Goal: Go to known website: Access a specific website the user already knows

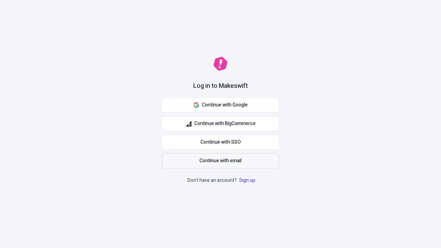
click at [221, 161] on span "Continue with email" at bounding box center [221, 161] width 42 height 8
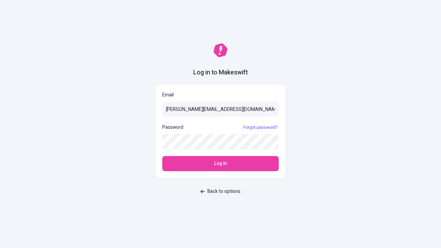
type input "sasha+test-ui@makeswift.com"
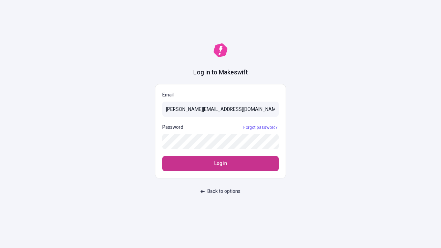
click at [221, 164] on span "Log in" at bounding box center [220, 164] width 13 height 8
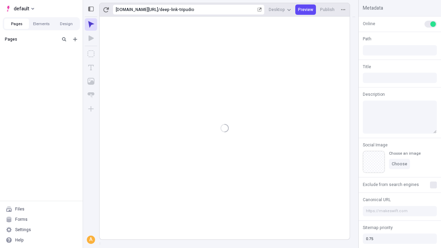
type input "/deep-link-tripudio"
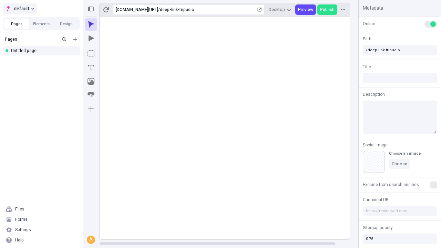
click at [19, 9] on span "default" at bounding box center [22, 8] width 16 height 8
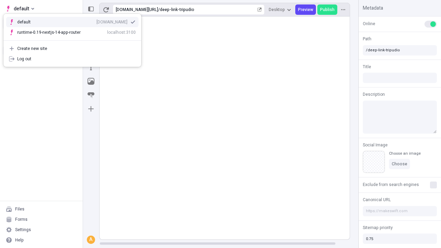
click at [96, 21] on div "qee9k4dy7d.staging.makeswift.site" at bounding box center [111, 22] width 31 height 6
click at [75, 39] on icon "Add new" at bounding box center [75, 39] width 4 height 4
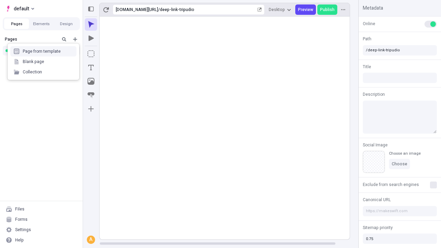
click at [43, 62] on div "Blank page" at bounding box center [43, 62] width 66 height 10
type input "/deep-link-vaco"
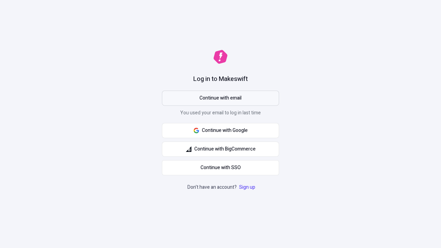
click at [221, 98] on span "Continue with email" at bounding box center [221, 98] width 42 height 8
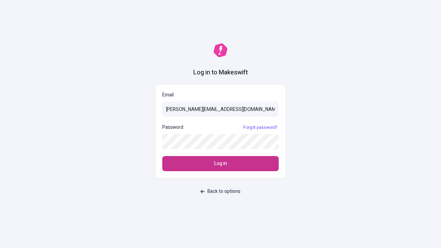
click at [221, 164] on span "Log in" at bounding box center [220, 164] width 13 height 8
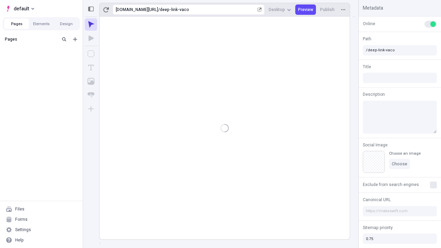
type input "/deep-link-vaco"
